Goal: Ask a question

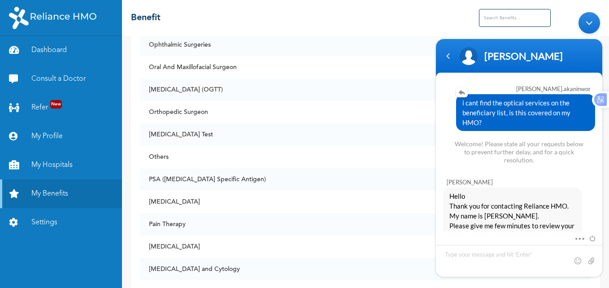
scroll to position [1730, 0]
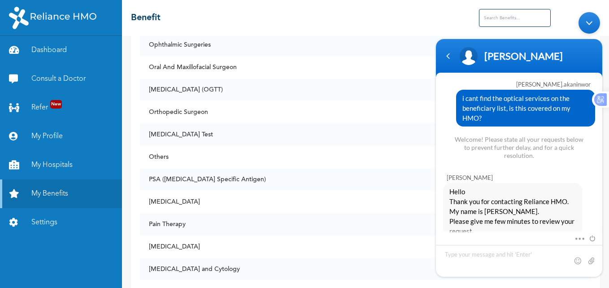
click at [473, 251] on textarea "Type your message and hit 'Enter'" at bounding box center [519, 261] width 166 height 32
type textarea "ok"
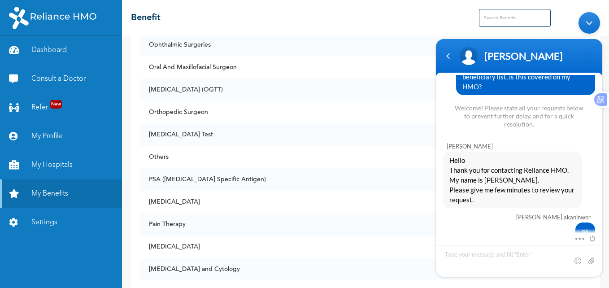
type textarea "a"
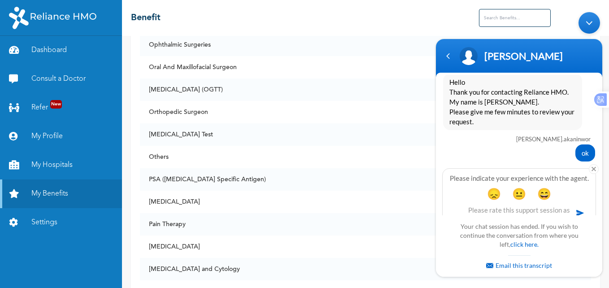
scroll to position [1846, 0]
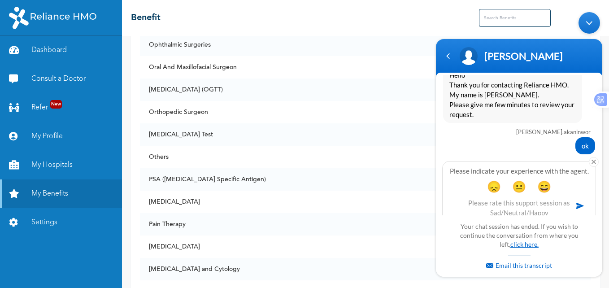
click at [520, 246] on link "click here." at bounding box center [524, 244] width 28 height 8
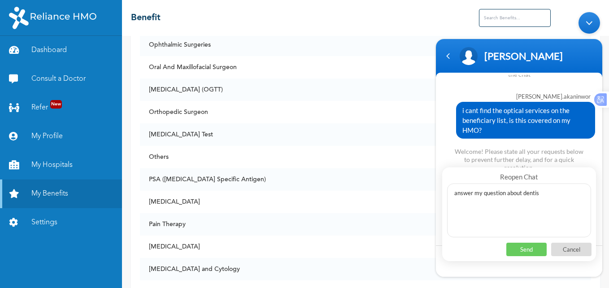
type textarea "answer my question about dentist"
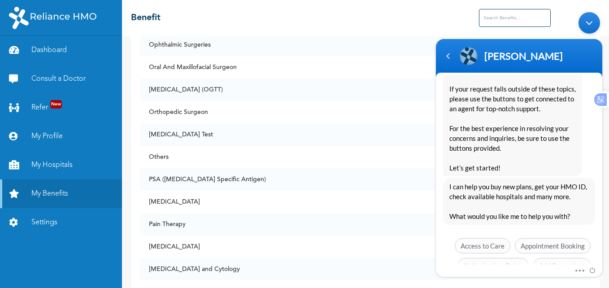
scroll to position [2335, 0]
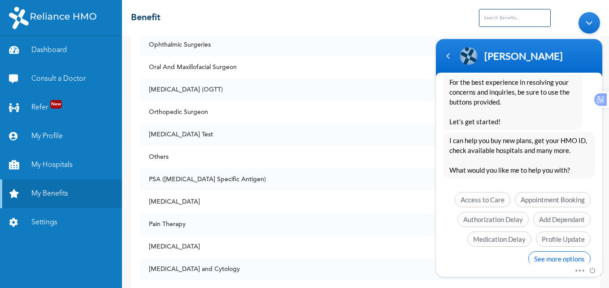
click at [557, 251] on span "See more options" at bounding box center [559, 258] width 62 height 15
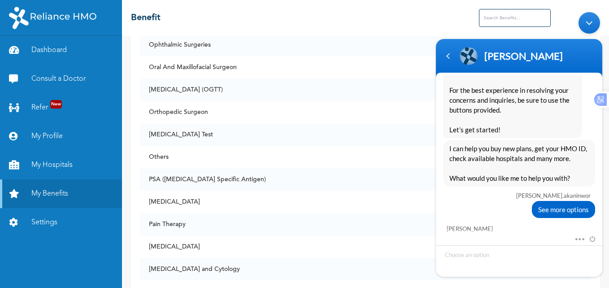
scroll to position [2414, 0]
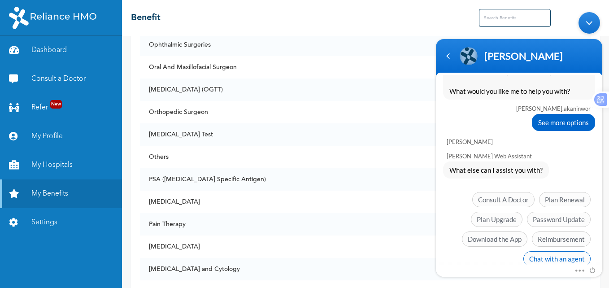
click at [541, 251] on span "Chat with an agent" at bounding box center [556, 258] width 67 height 15
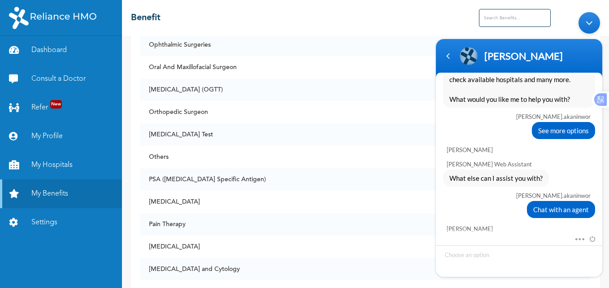
scroll to position [2555, 0]
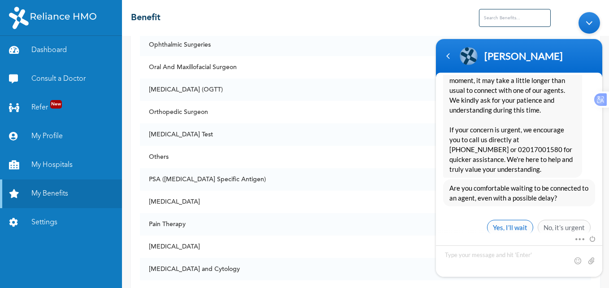
click at [509, 220] on span "Yes, I’ll wait" at bounding box center [510, 227] width 46 height 15
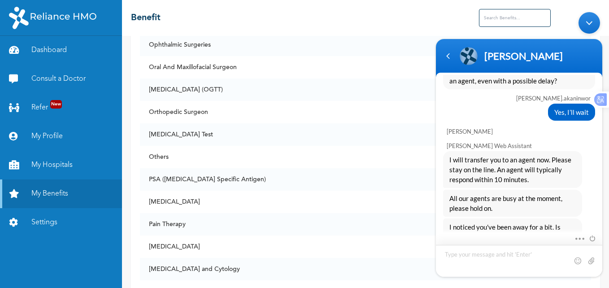
scroll to position [2717, 0]
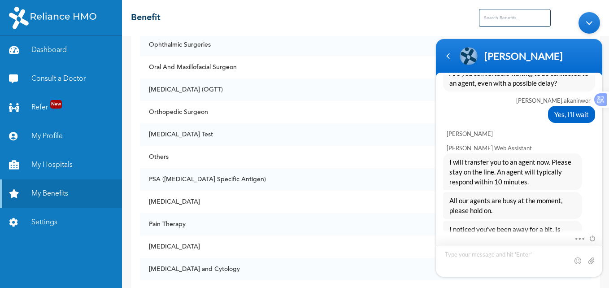
click at [481, 253] on textarea "Type your message and hit 'Enter'" at bounding box center [519, 261] width 166 height 32
type textarea "hell"
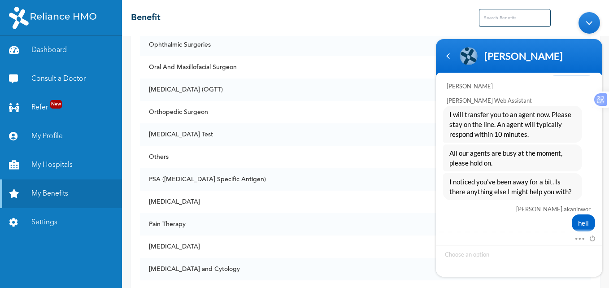
scroll to position [2824, 0]
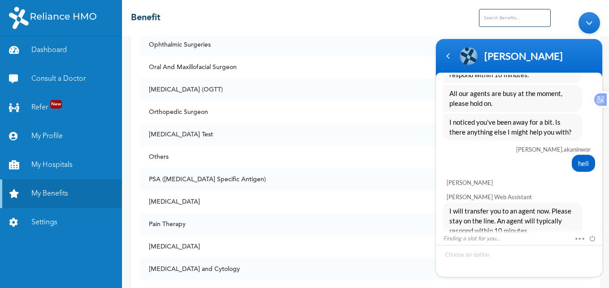
click at [489, 240] on div "Finding a slot for you... Mute Send email" at bounding box center [519, 254] width 166 height 43
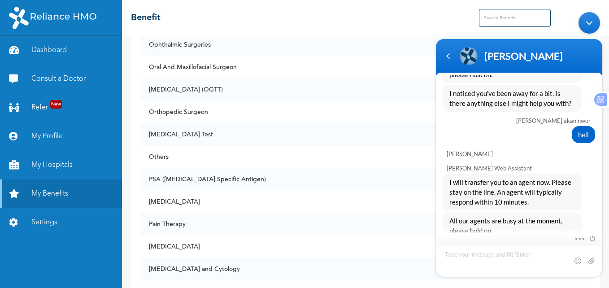
click at [487, 253] on textarea "Type your message and hit 'Enter'" at bounding box center [519, 261] width 166 height 32
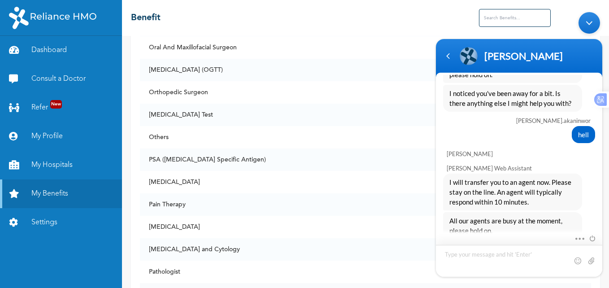
scroll to position [4521, 0]
